Goal: Contribute content: Add original content to the website for others to see

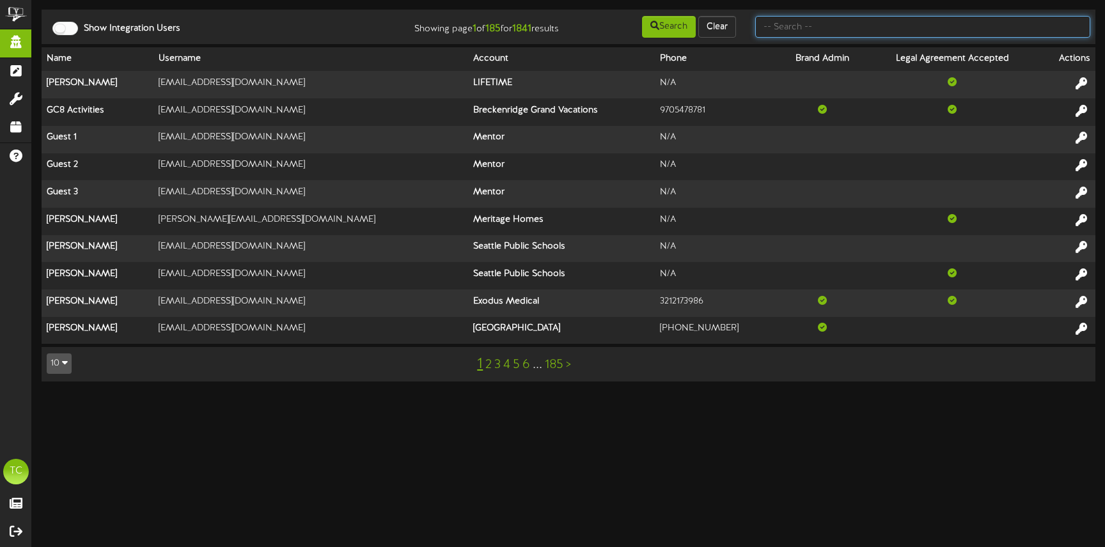
click at [913, 28] on input "text" at bounding box center [922, 27] width 335 height 22
type input "[PERSON_NAME]"
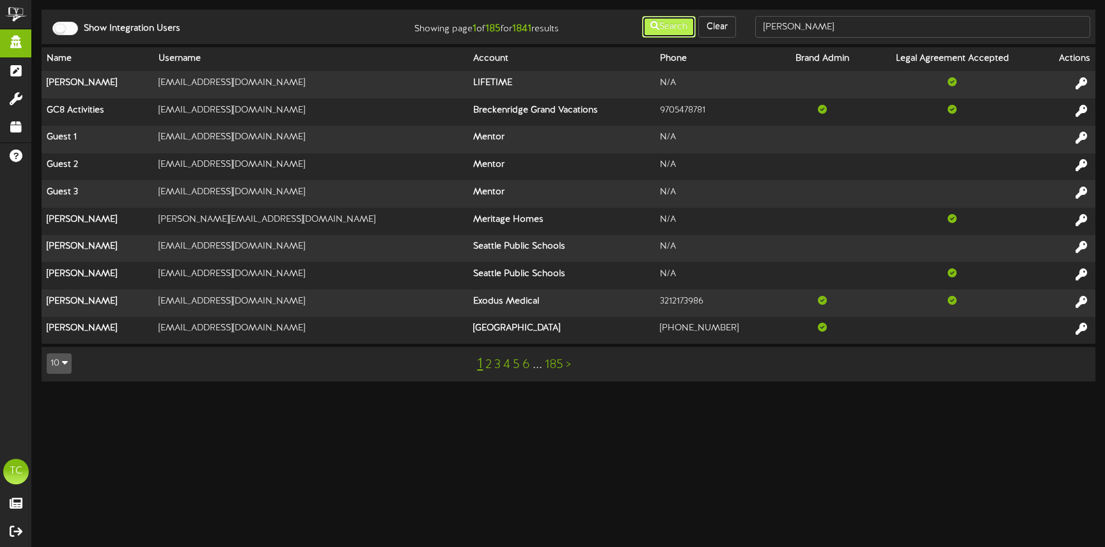
click at [658, 24] on button "Search" at bounding box center [669, 27] width 54 height 22
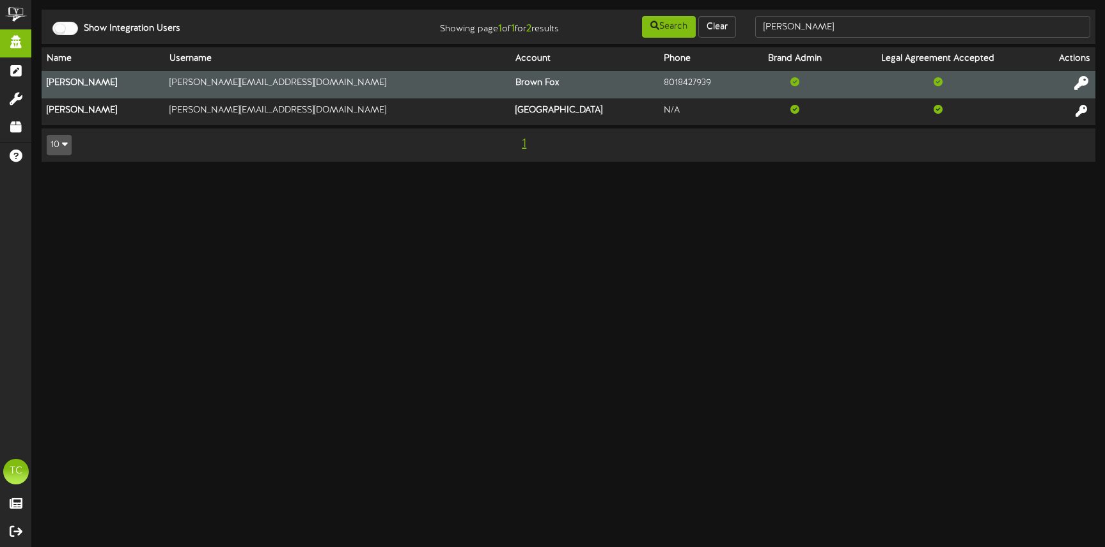
click at [1078, 84] on icon at bounding box center [1081, 83] width 14 height 14
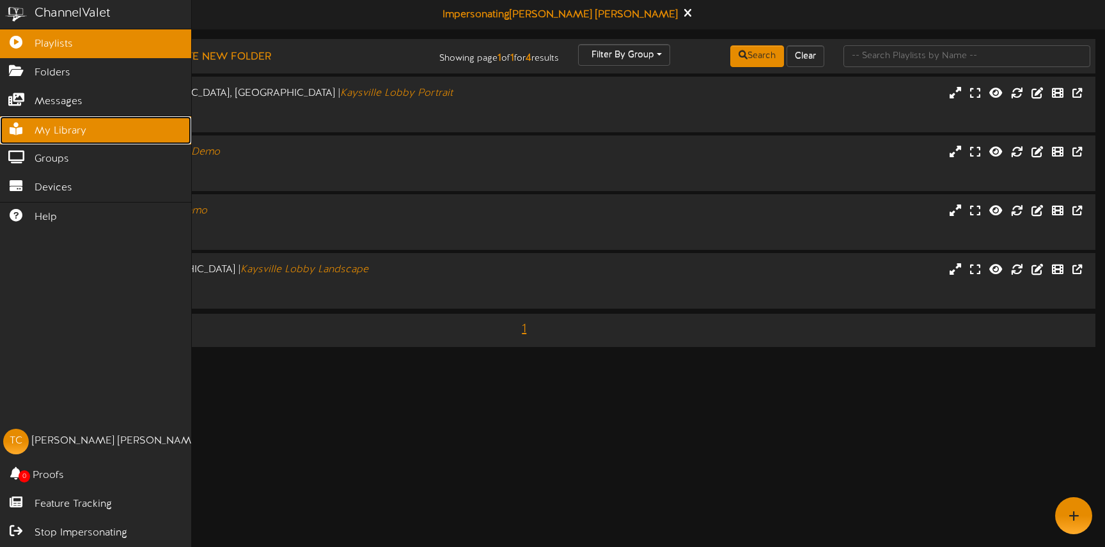
click at [72, 137] on span "My Library" at bounding box center [61, 131] width 52 height 15
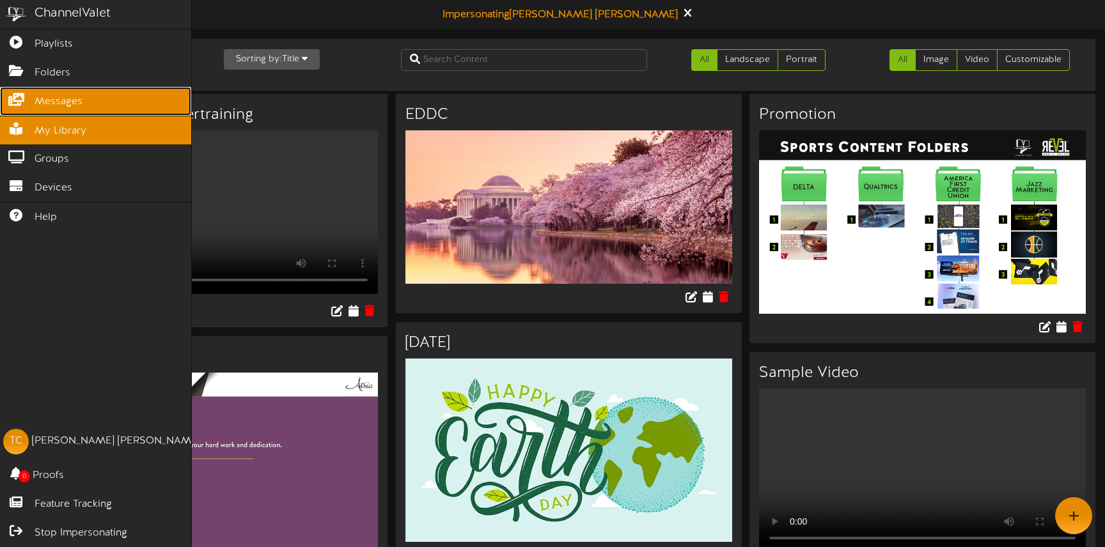
click at [57, 106] on span "Messages" at bounding box center [59, 102] width 48 height 15
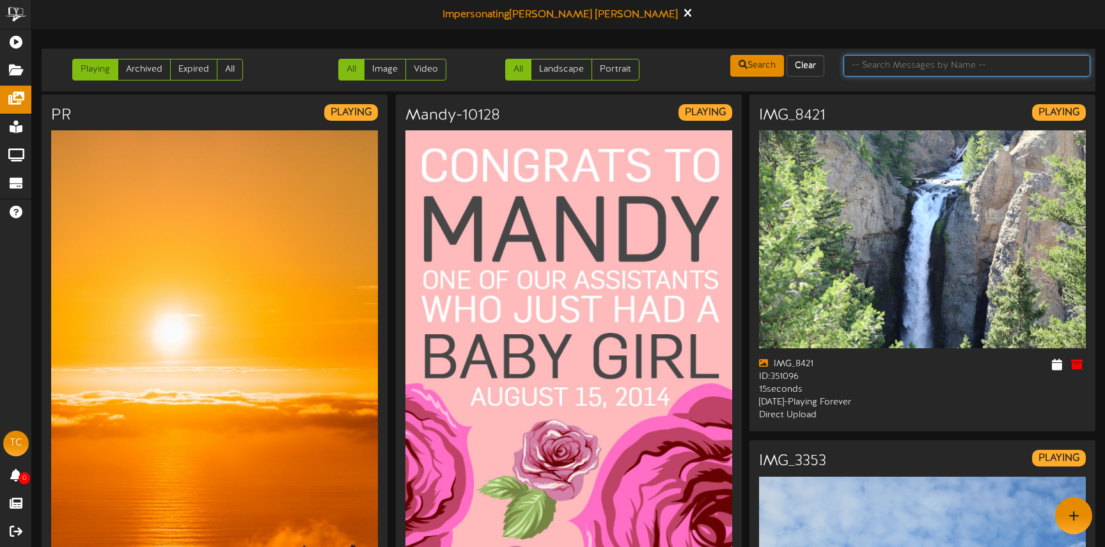
click at [875, 67] on input "text" at bounding box center [967, 66] width 247 height 22
type input "Halloween"
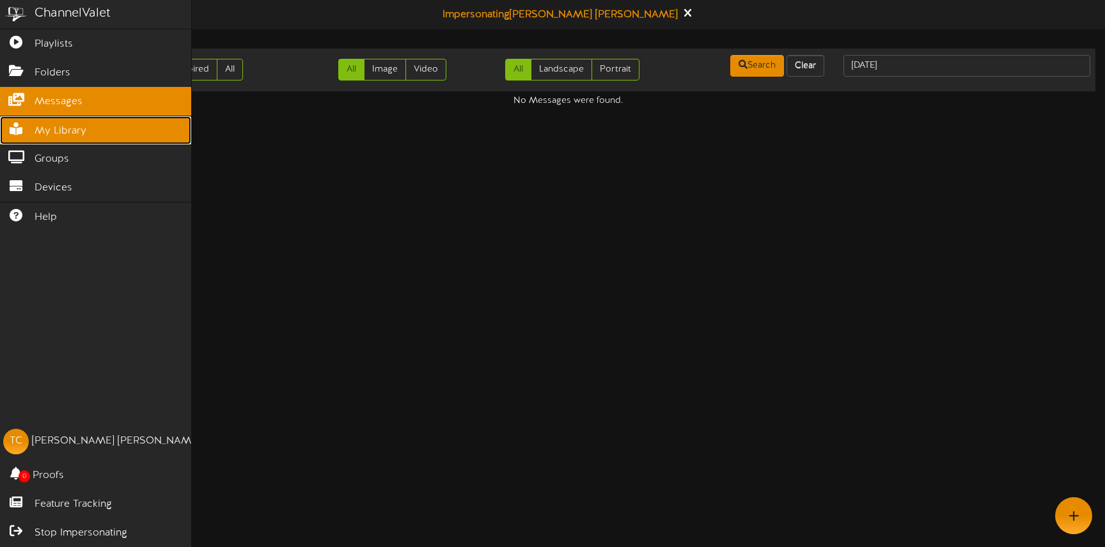
click at [77, 129] on span "My Library" at bounding box center [61, 131] width 52 height 15
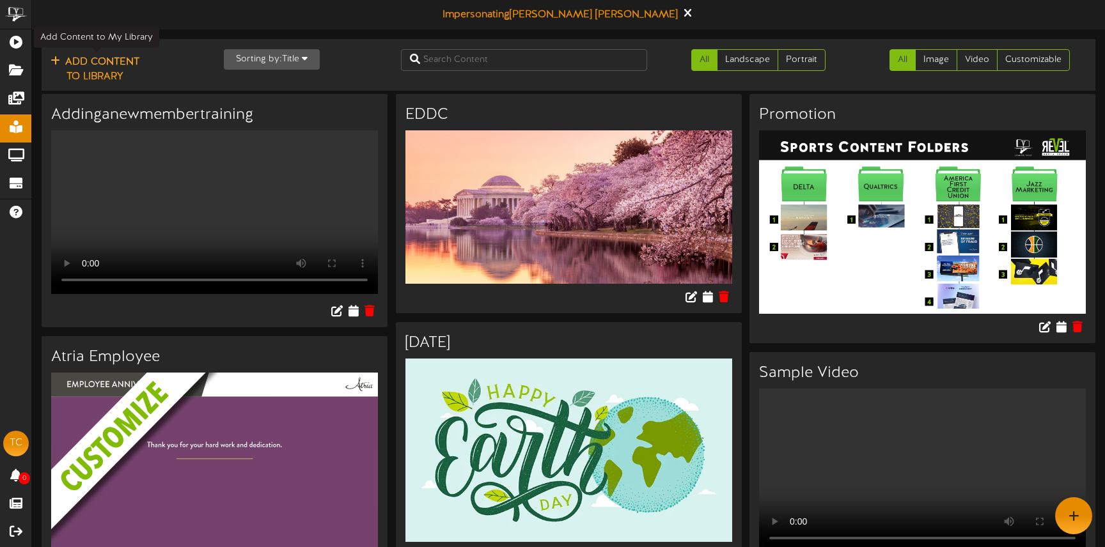
click at [118, 72] on button "Add Content to Library" at bounding box center [95, 69] width 97 height 31
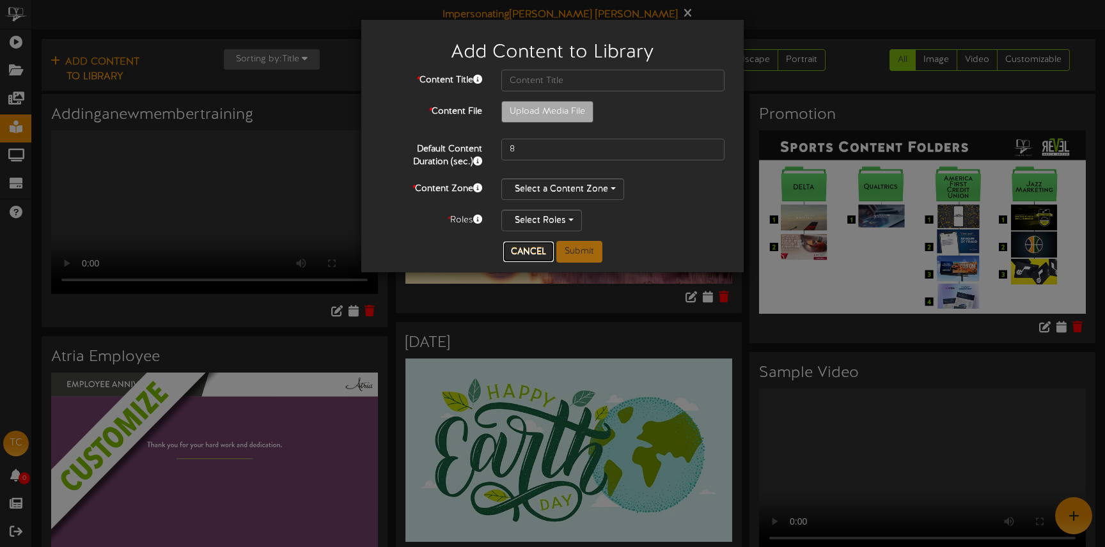
click at [525, 244] on button "Cancel" at bounding box center [528, 252] width 51 height 20
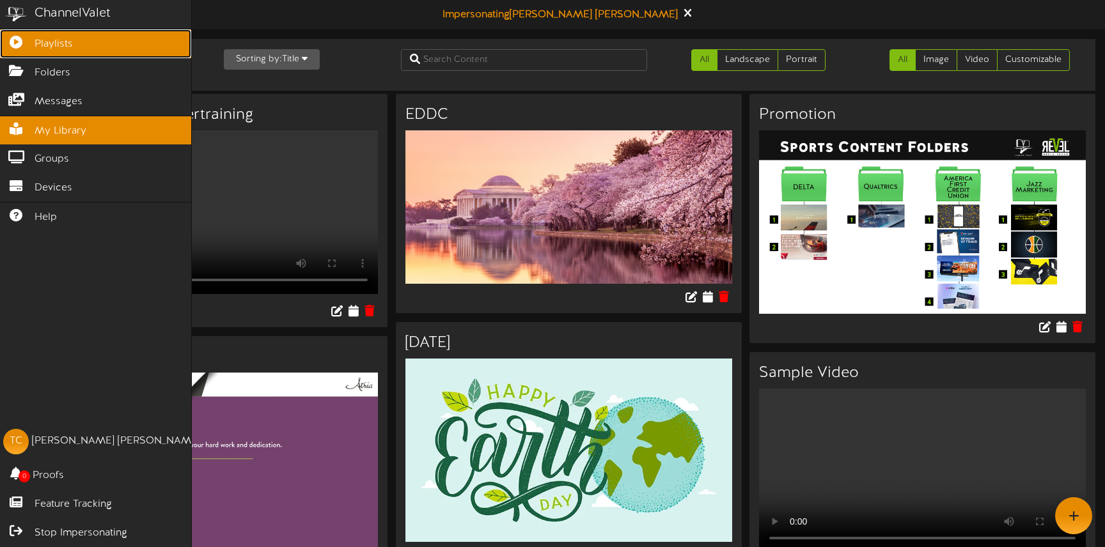
click at [68, 42] on span "Playlists" at bounding box center [54, 44] width 38 height 15
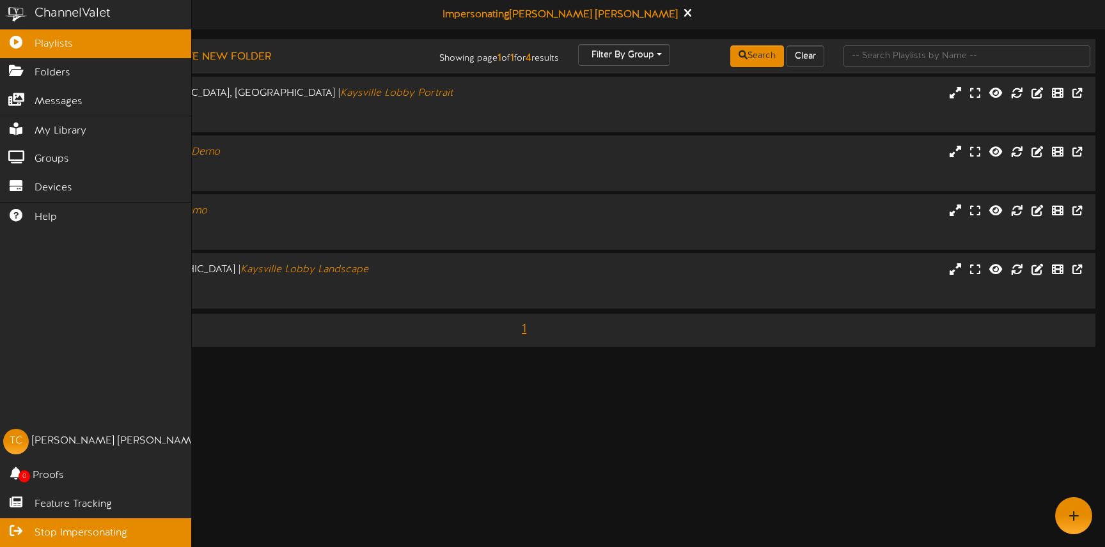
click at [97, 531] on span "Stop Impersonating" at bounding box center [81, 533] width 93 height 15
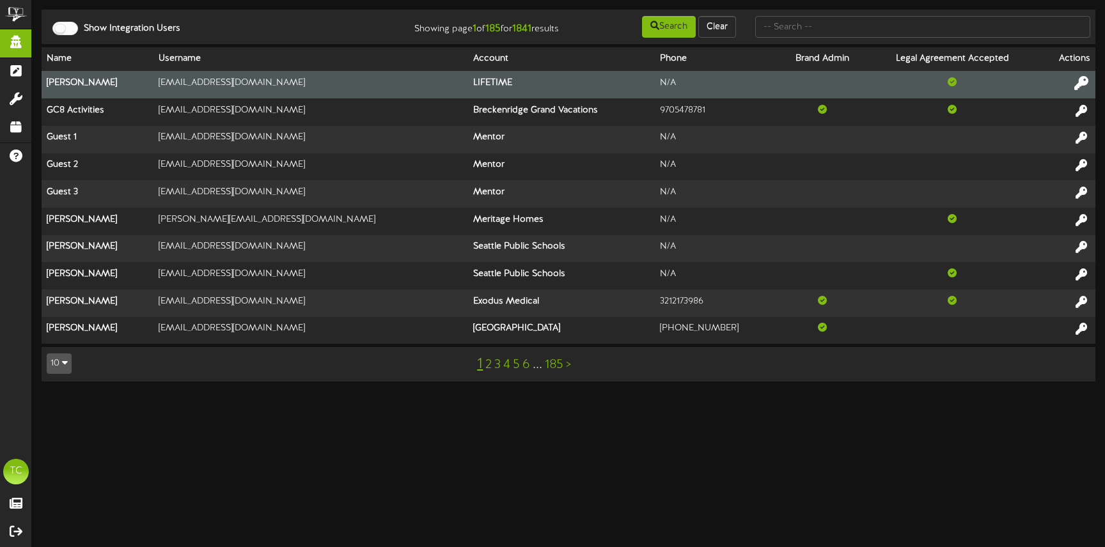
click at [1078, 83] on icon at bounding box center [1081, 83] width 14 height 14
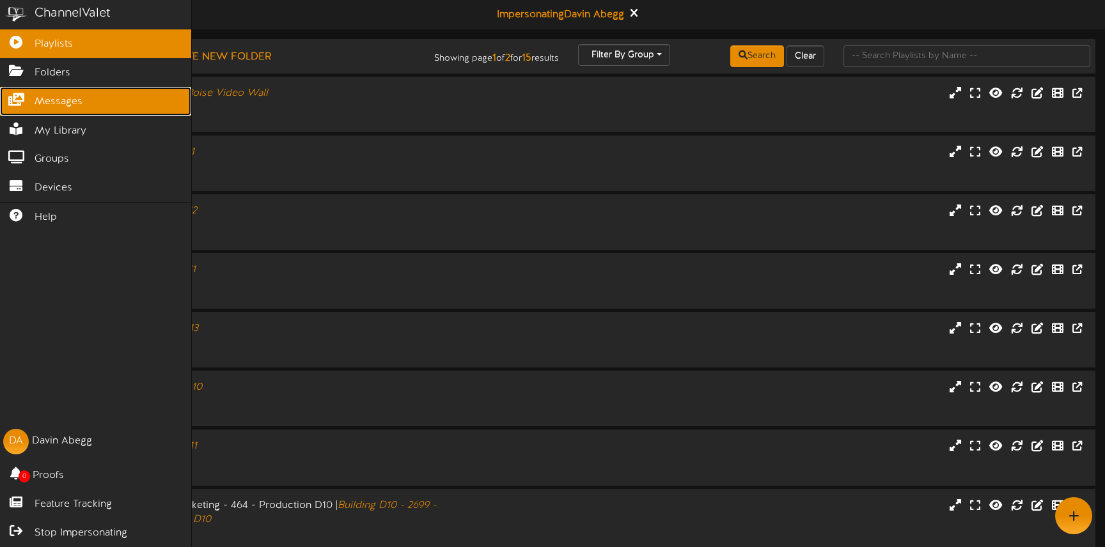
click at [36, 100] on span "Messages" at bounding box center [59, 102] width 48 height 15
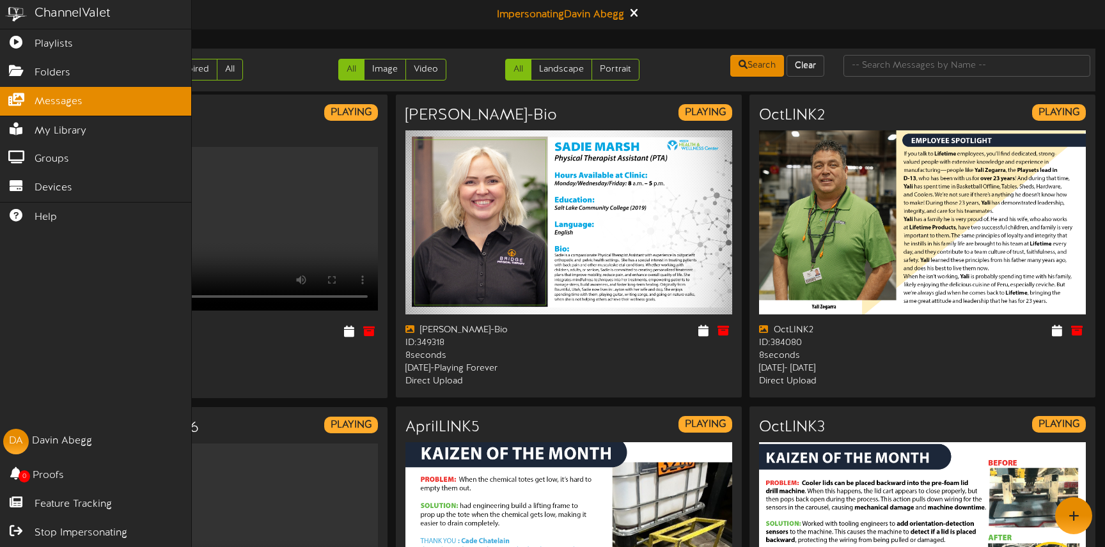
click at [63, 13] on div "ChannelValet" at bounding box center [73, 13] width 76 height 19
click at [59, 47] on span "Playlists" at bounding box center [54, 44] width 38 height 15
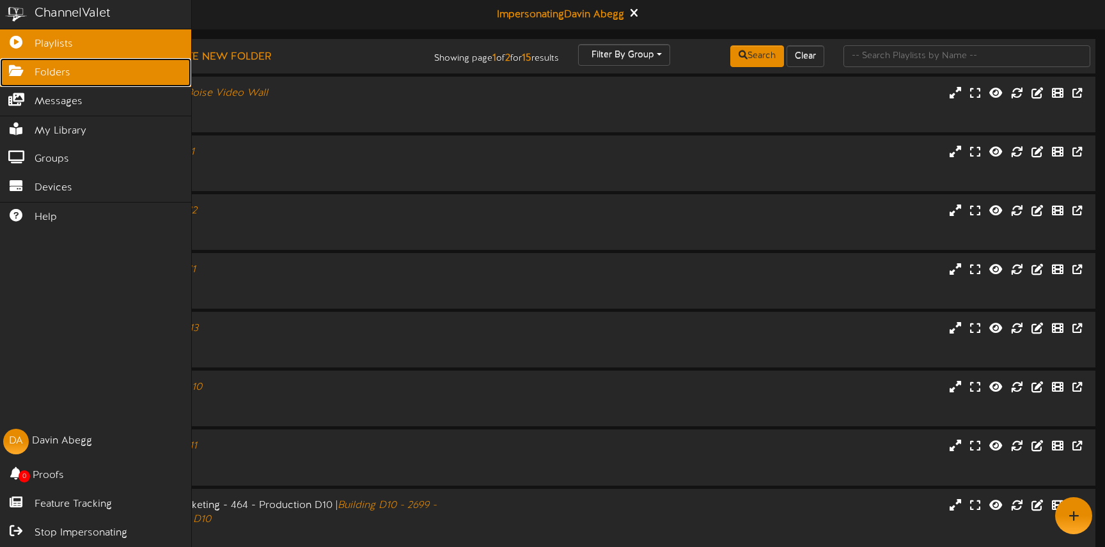
click at [58, 66] on link "Folders" at bounding box center [95, 72] width 191 height 29
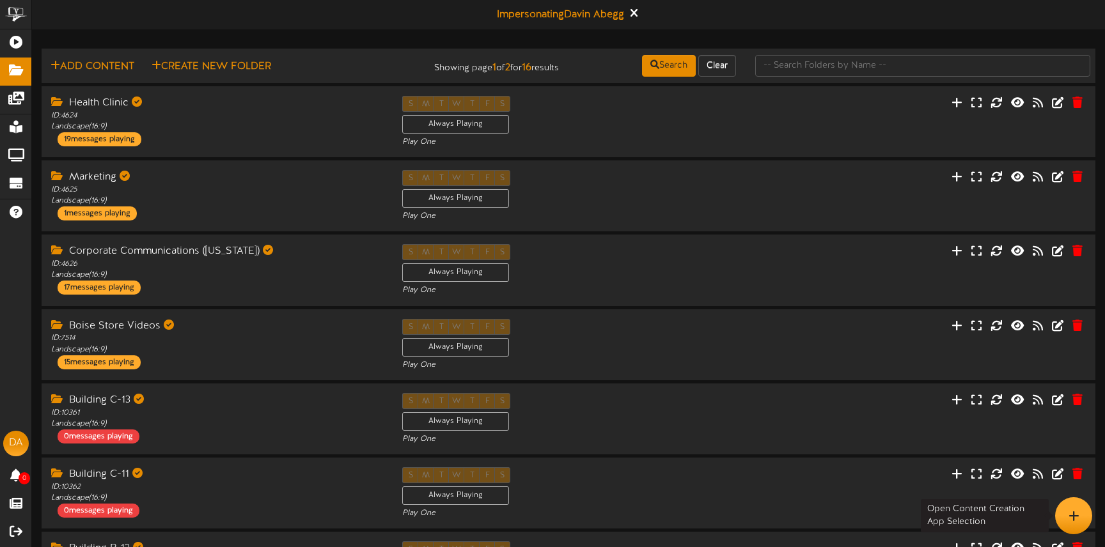
click at [1086, 518] on div at bounding box center [1073, 516] width 37 height 37
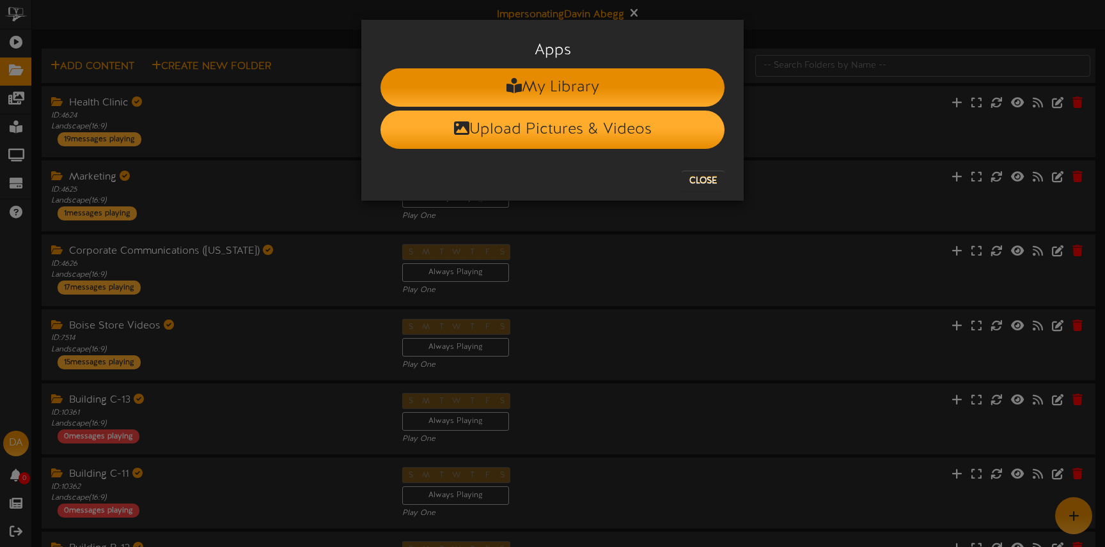
click at [640, 132] on li "Upload Pictures & Videos" at bounding box center [553, 130] width 344 height 38
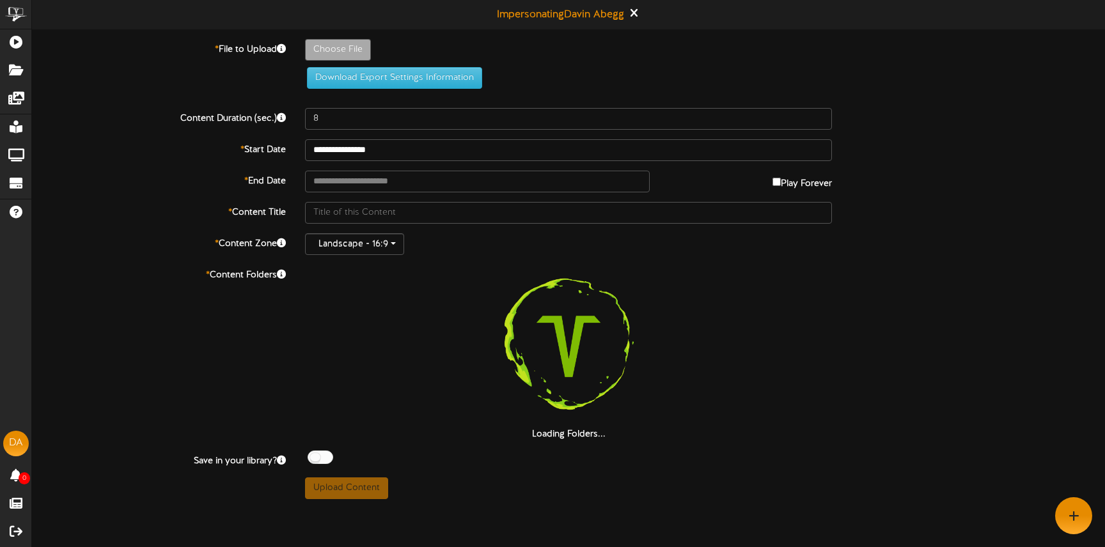
click at [934, 163] on div "**********" at bounding box center [568, 269] width 1073 height 460
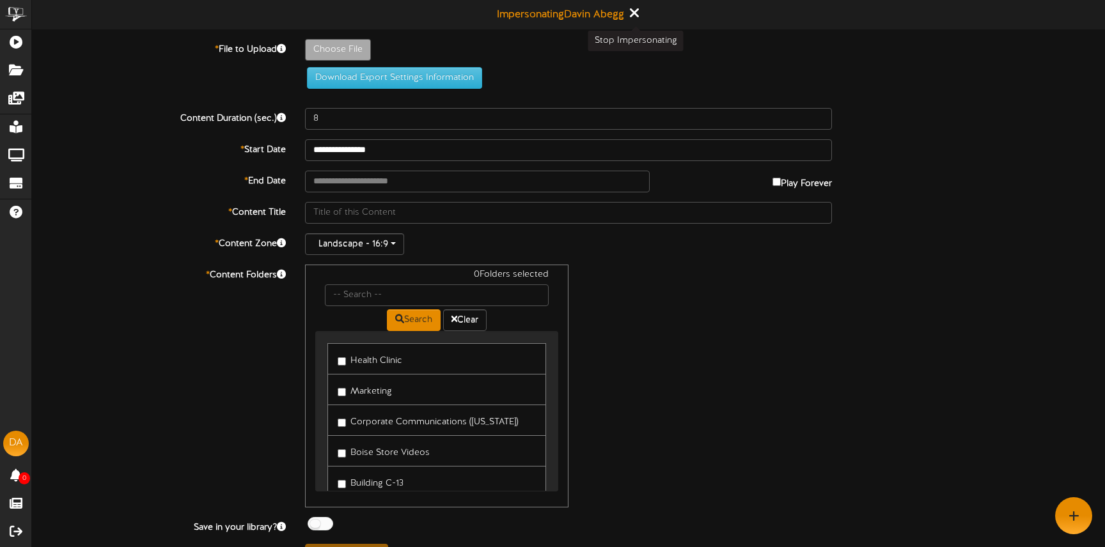
click at [632, 11] on icon at bounding box center [633, 13] width 8 height 14
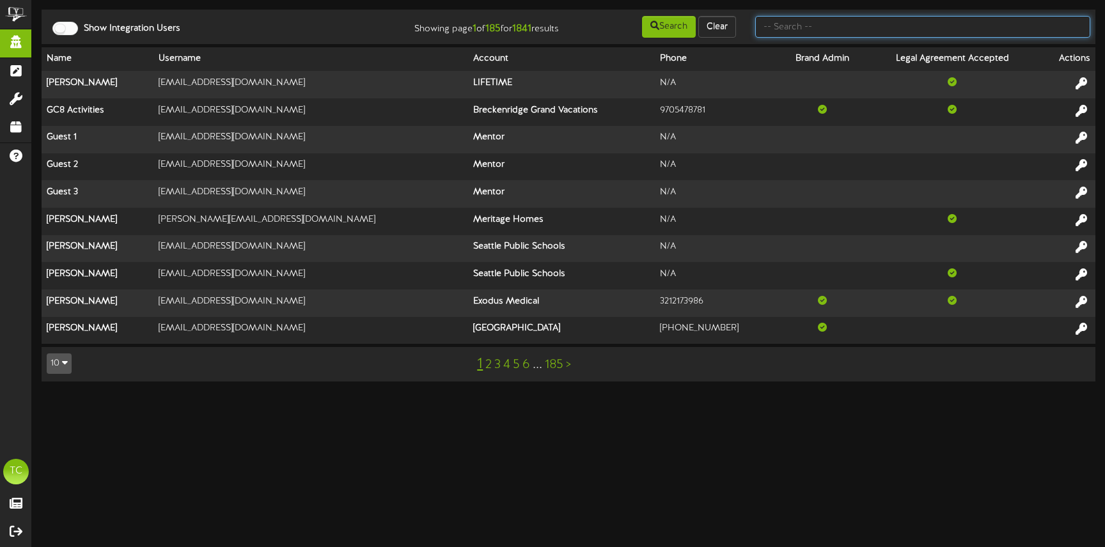
click at [926, 33] on input "text" at bounding box center [922, 27] width 335 height 22
type input "millers"
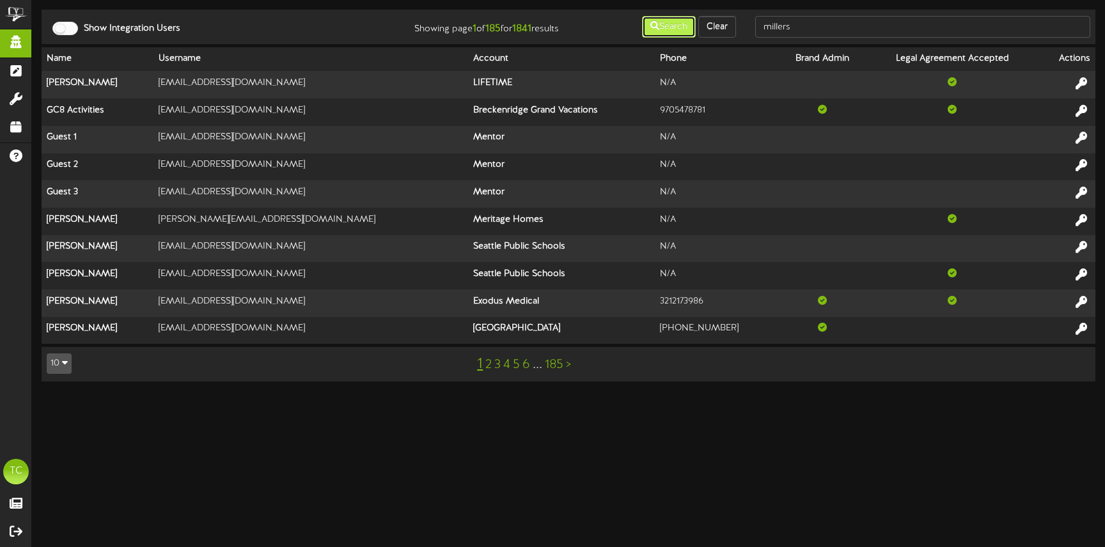
click at [683, 30] on button "Search" at bounding box center [669, 27] width 54 height 22
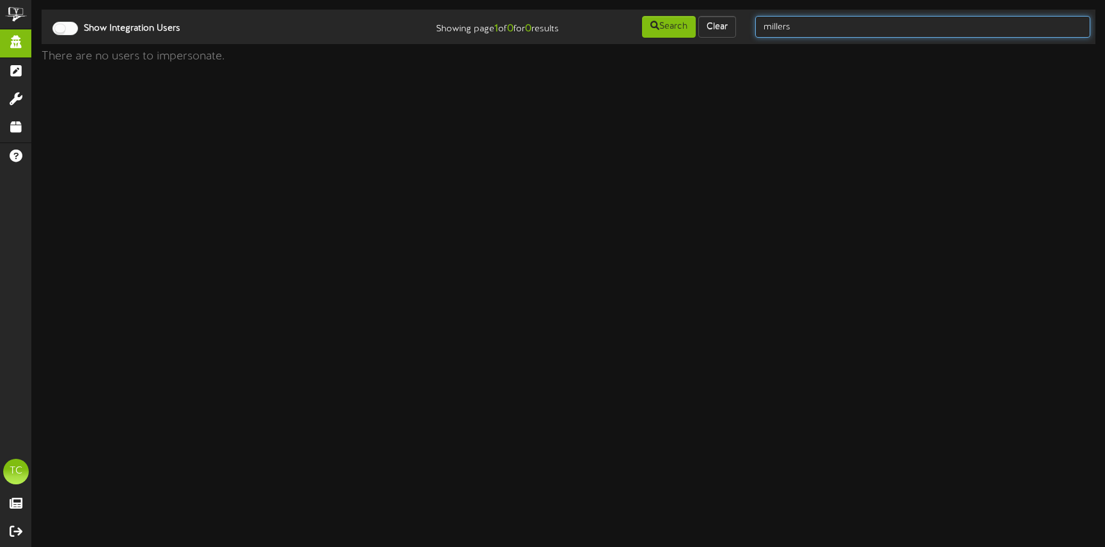
click at [787, 23] on input "millers" at bounding box center [922, 27] width 335 height 22
type input "cutlers"
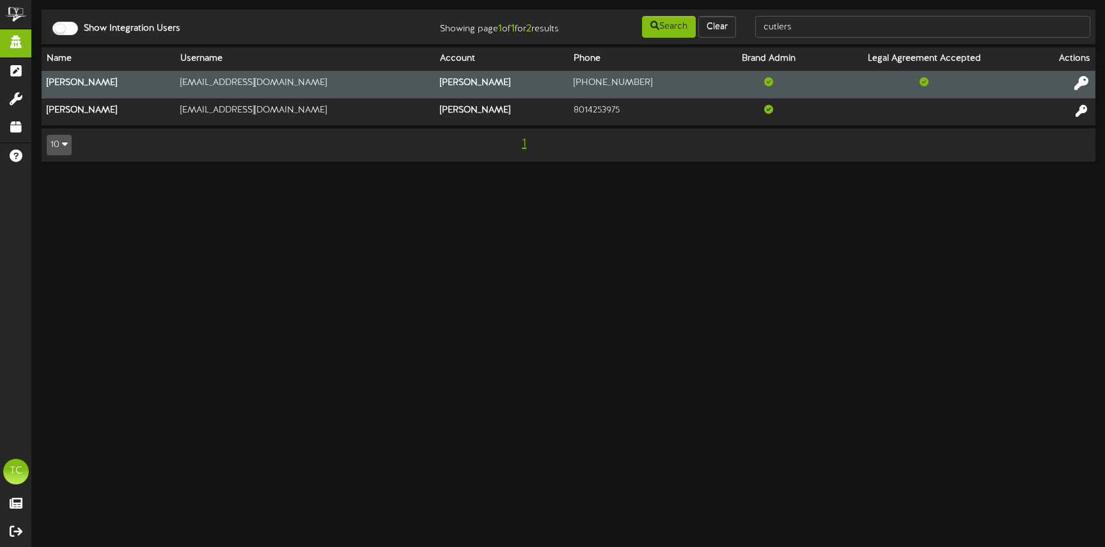
click at [1081, 81] on icon at bounding box center [1081, 83] width 14 height 14
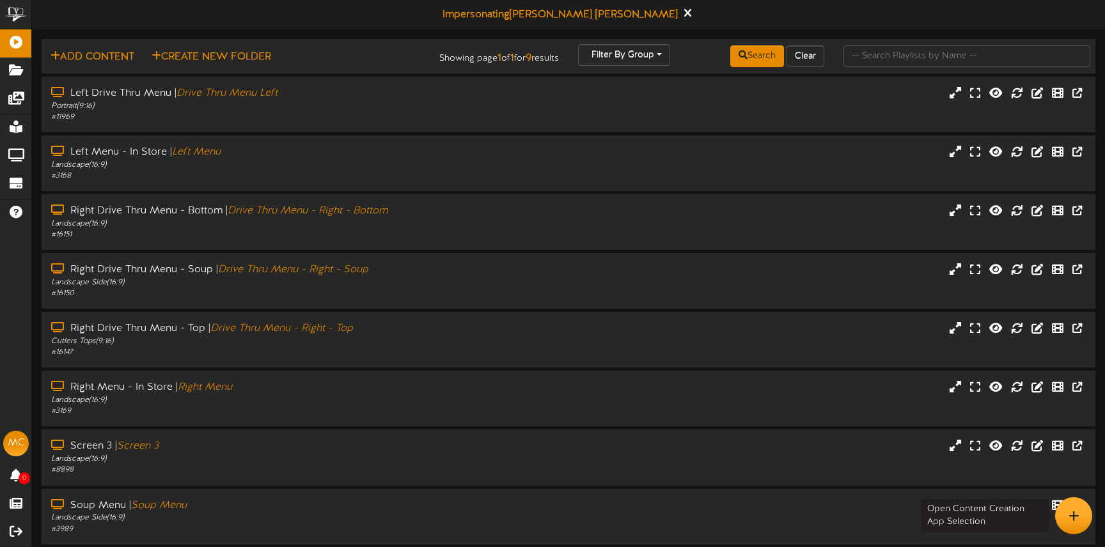
click at [1076, 502] on div at bounding box center [1073, 516] width 37 height 37
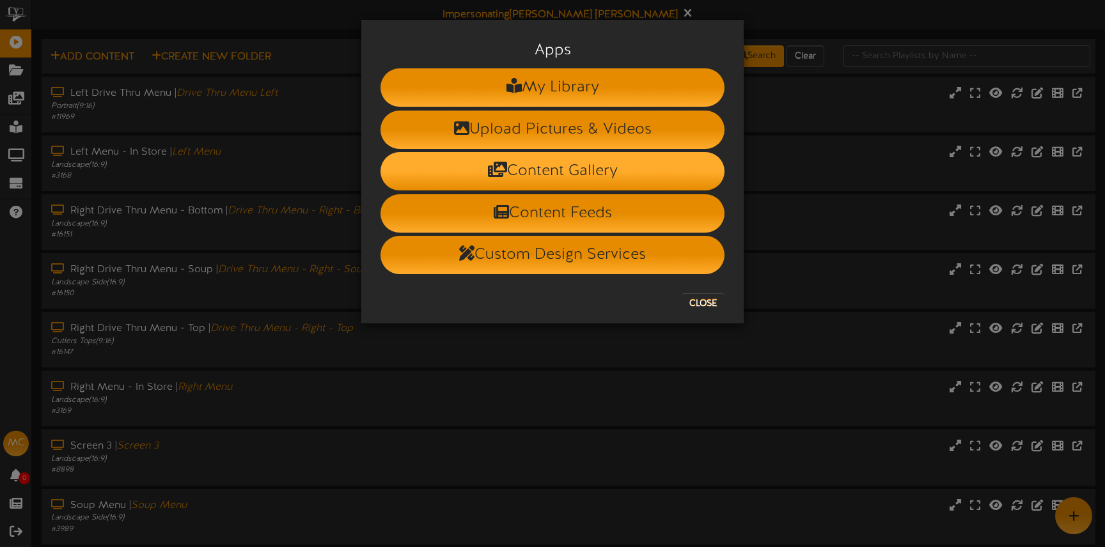
click at [604, 180] on li "Content Gallery" at bounding box center [553, 171] width 344 height 38
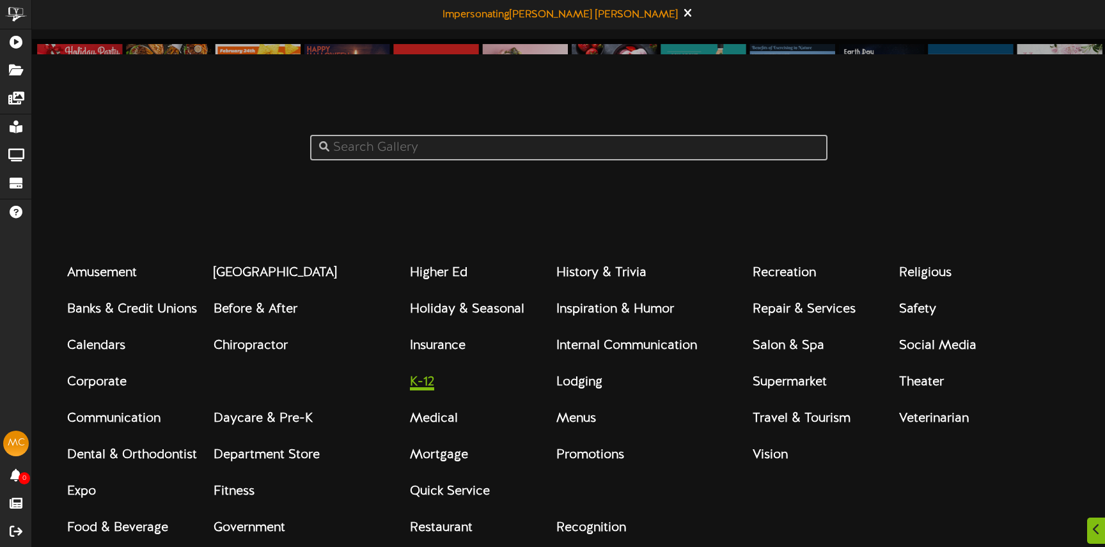
scroll to position [5, 0]
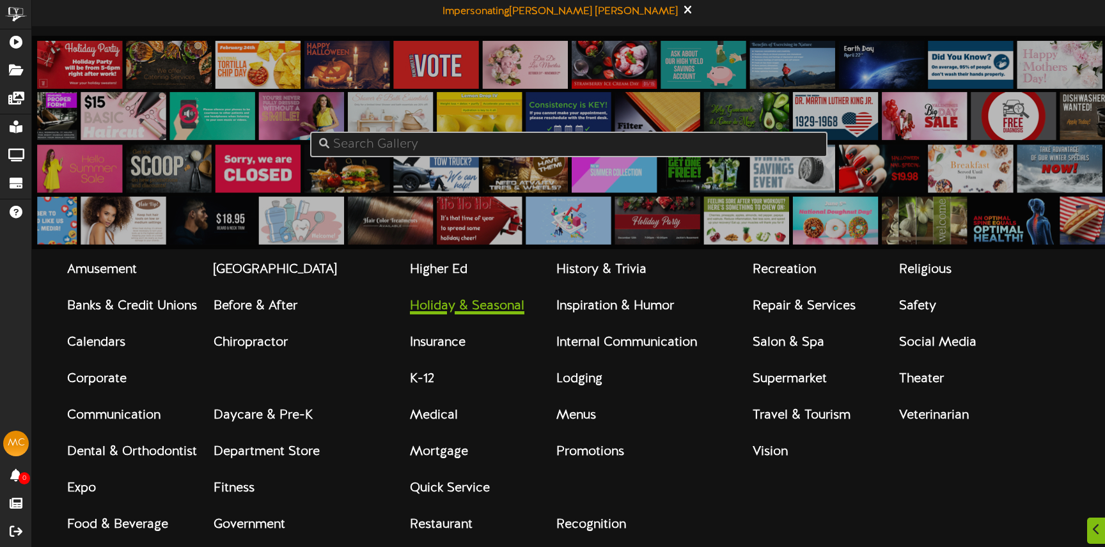
click at [459, 304] on strong "Holiday & Seasonal" at bounding box center [467, 306] width 114 height 14
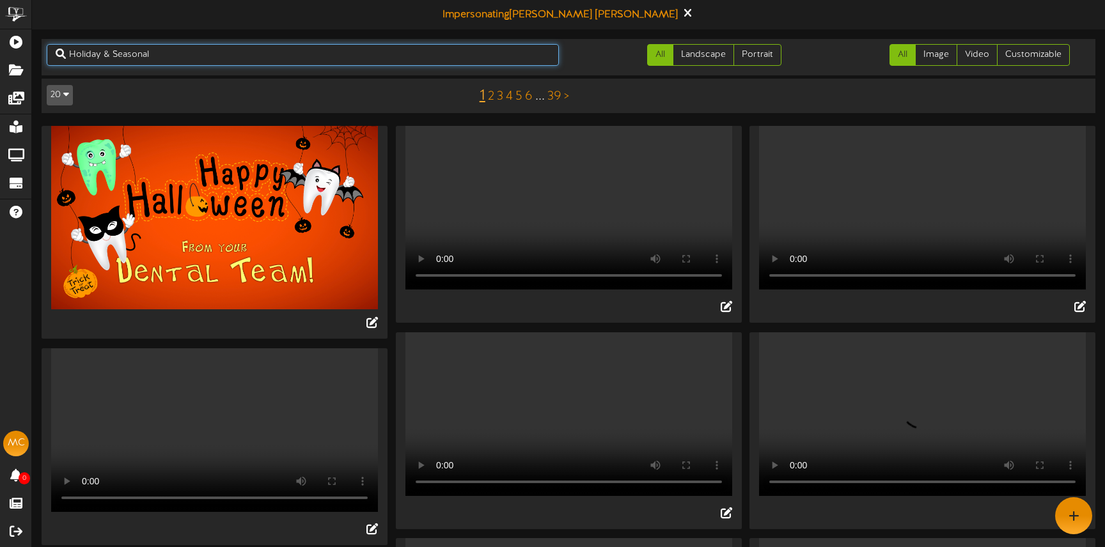
click at [357, 57] on input "Holiday & Seasonal" at bounding box center [303, 55] width 512 height 22
type input "Halloween"
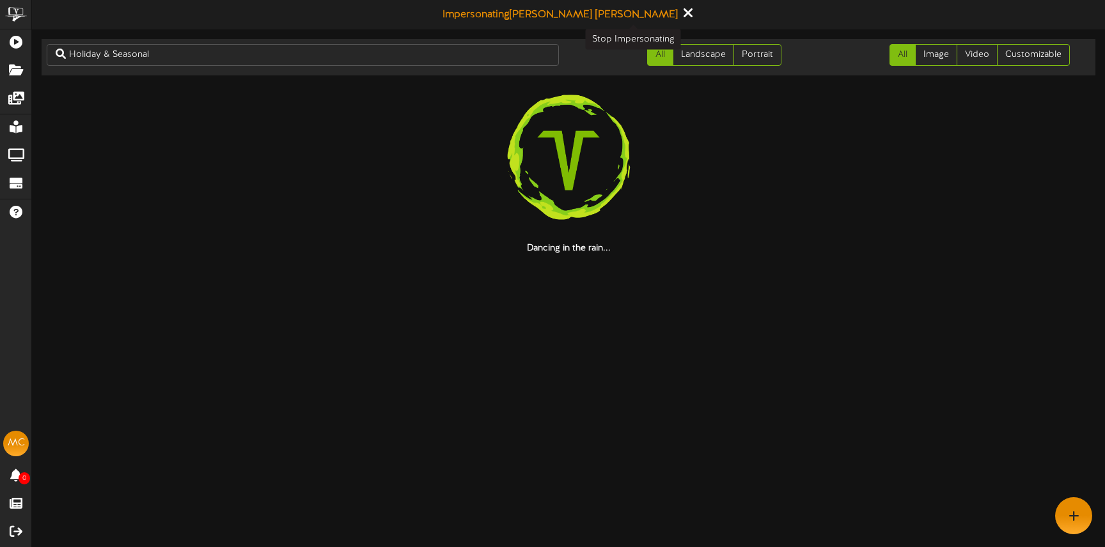
click at [684, 10] on icon at bounding box center [688, 13] width 8 height 14
